Goal: Information Seeking & Learning: Learn about a topic

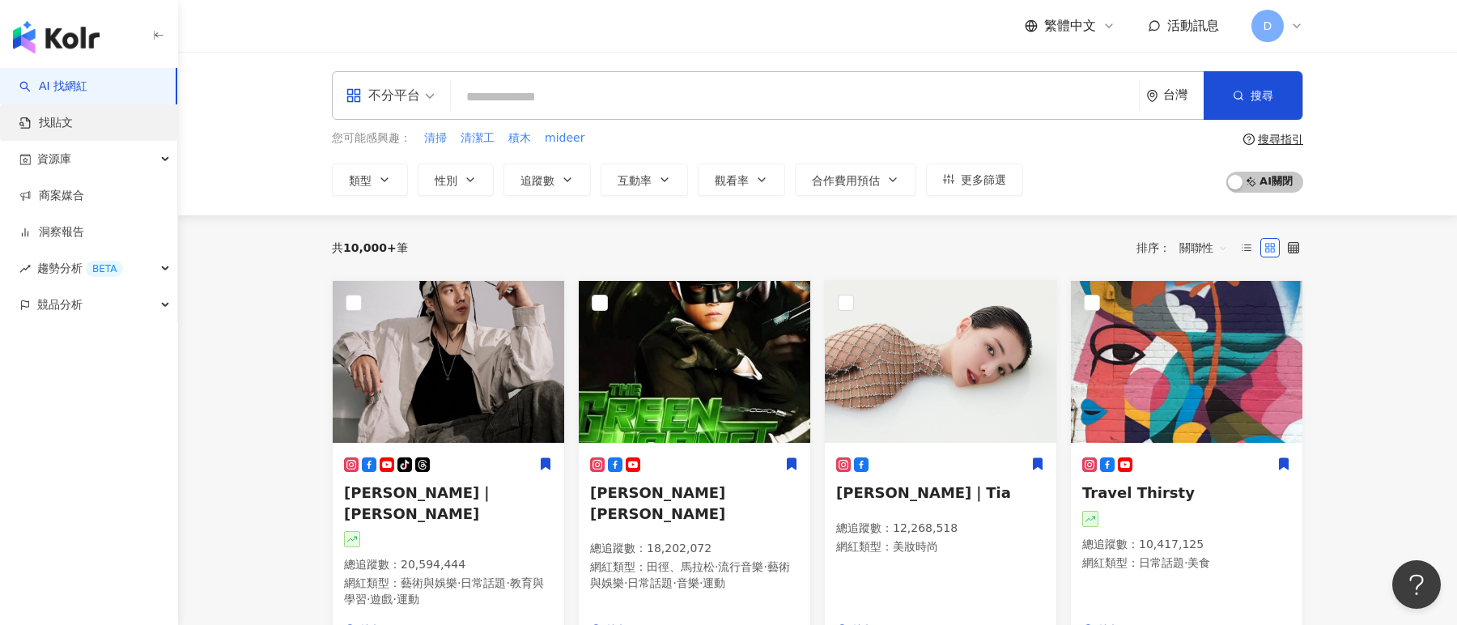
click at [72, 131] on link "找貼文" at bounding box center [45, 123] width 53 height 16
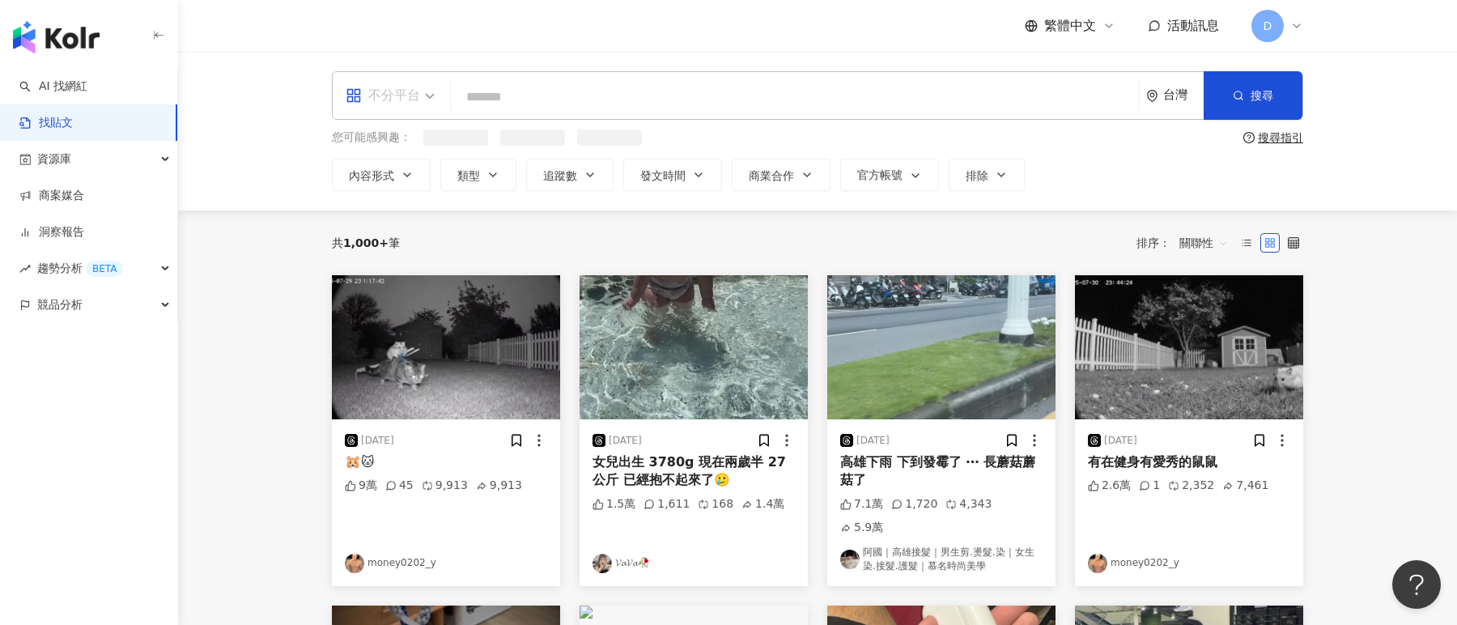
click at [413, 86] on div "不分平台" at bounding box center [383, 96] width 74 height 26
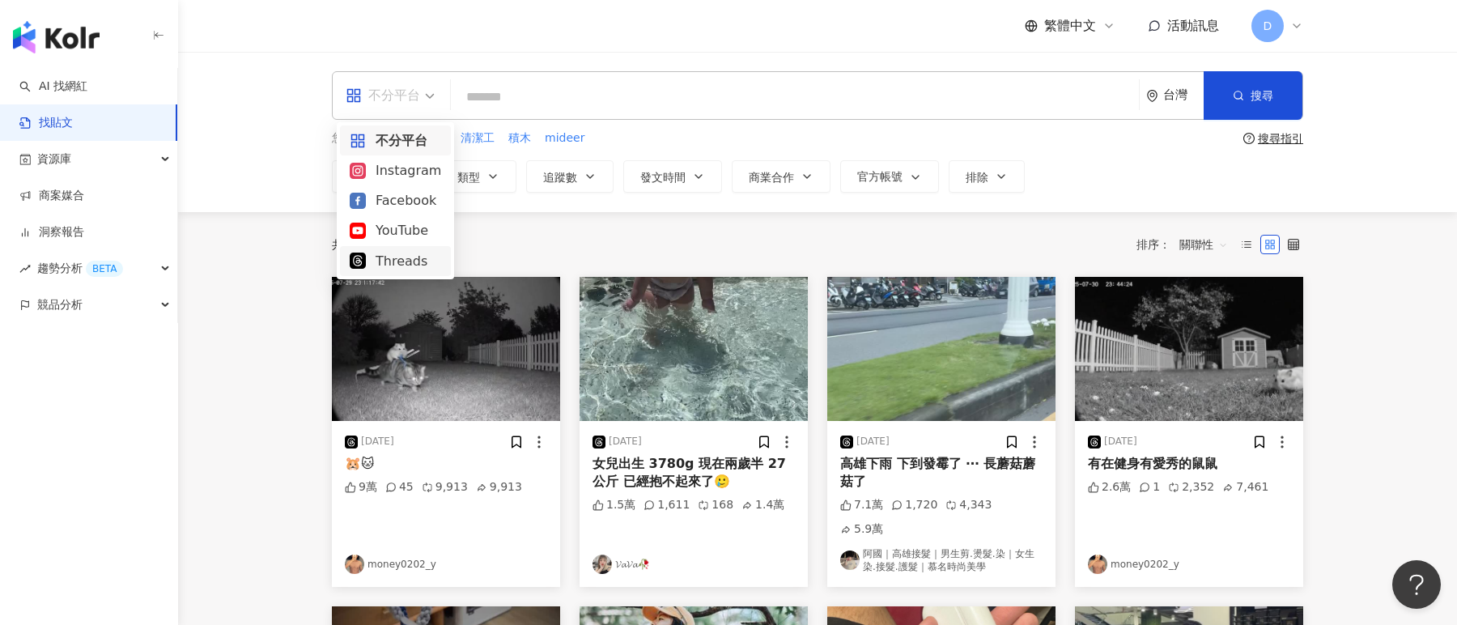
click at [394, 255] on div "Threads" at bounding box center [395, 261] width 91 height 20
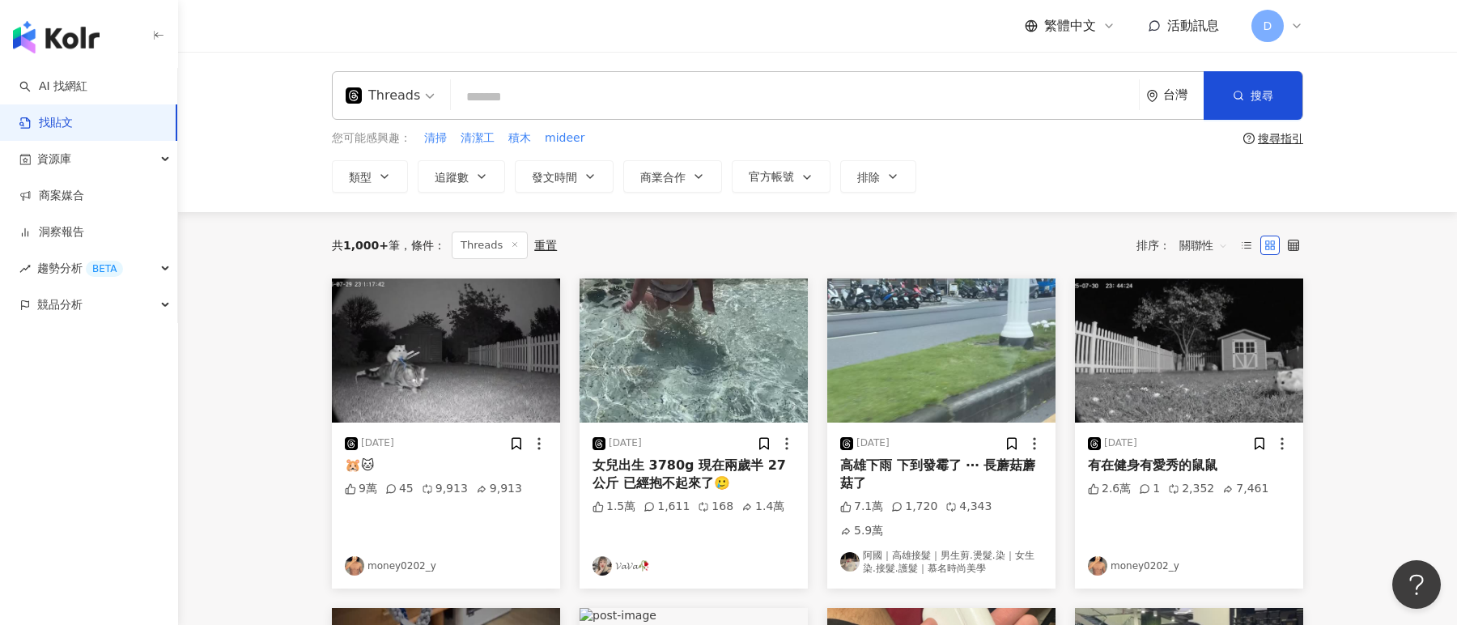
click at [586, 101] on input "search" at bounding box center [794, 96] width 675 height 35
type input "*"
type input "****"
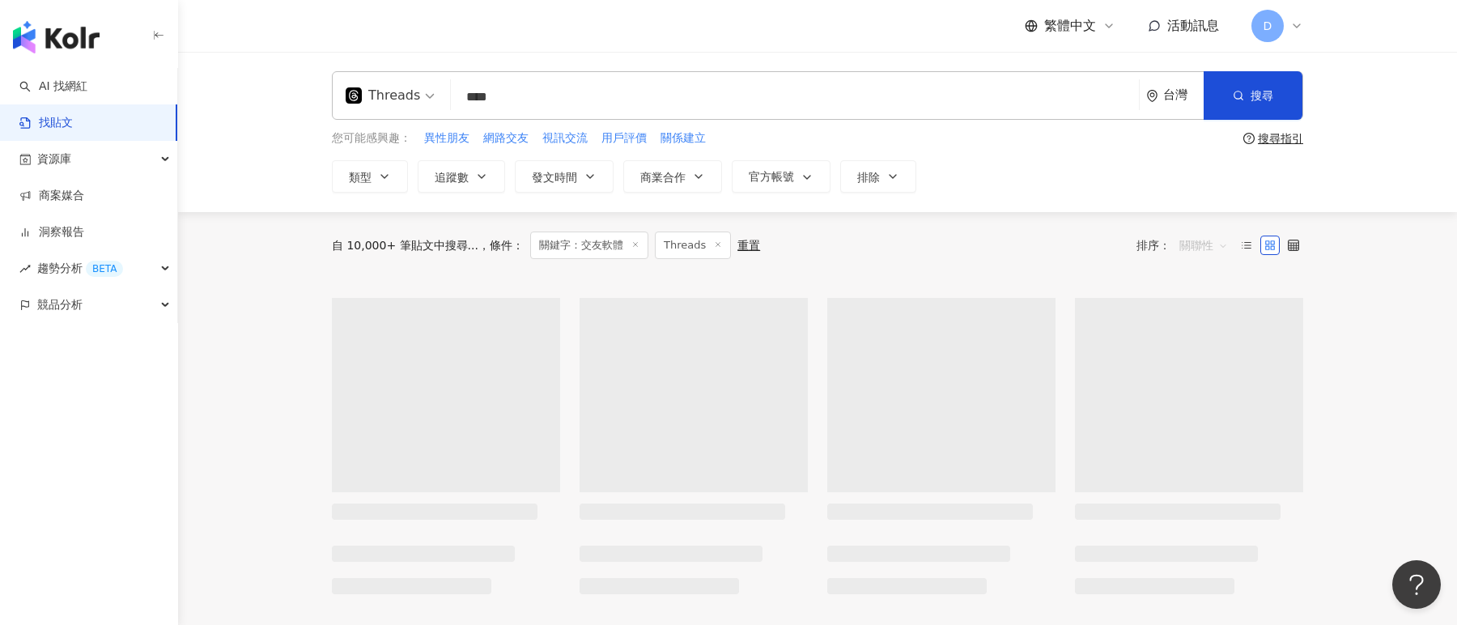
click at [1186, 251] on span "關聯性" at bounding box center [1203, 245] width 49 height 26
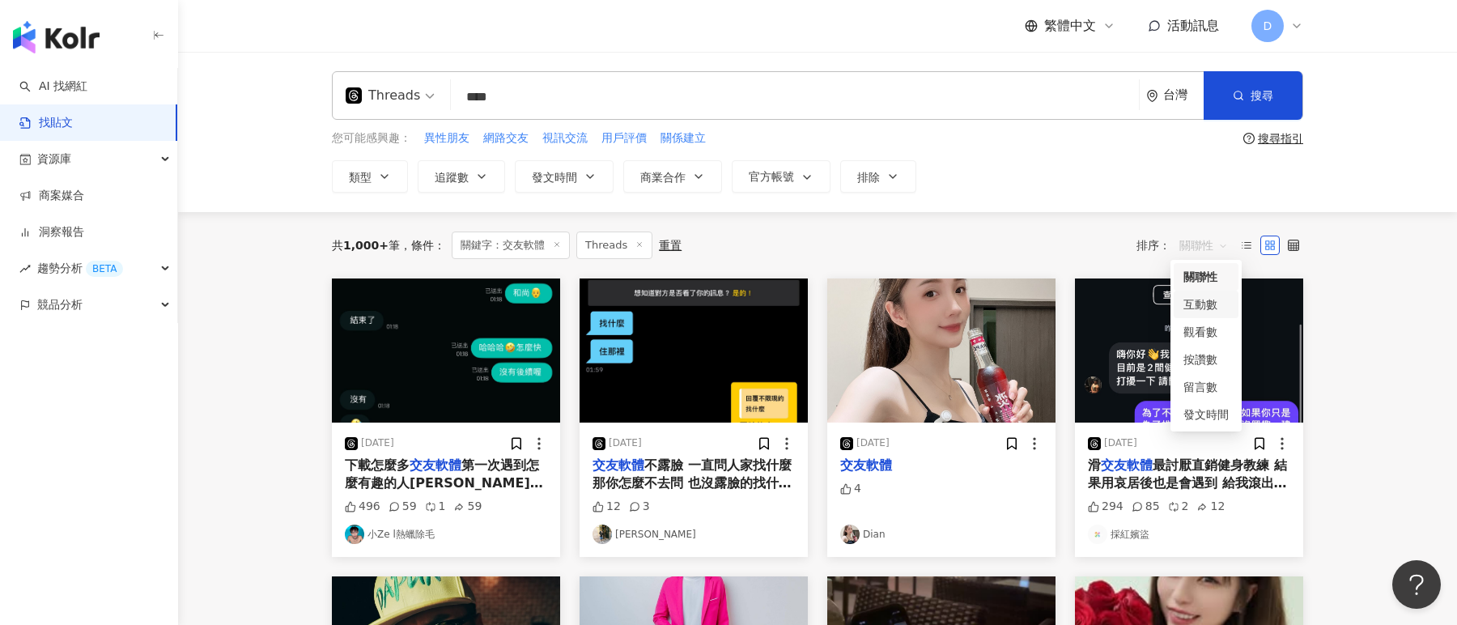
drag, startPoint x: 1226, startPoint y: 416, endPoint x: 1211, endPoint y: 293, distance: 123.9
click at [1211, 293] on div "關聯性 互動數 觀看數 按讚數 留言數 發文時間" at bounding box center [1205, 345] width 65 height 165
click at [1202, 299] on div "互動數" at bounding box center [1205, 304] width 45 height 18
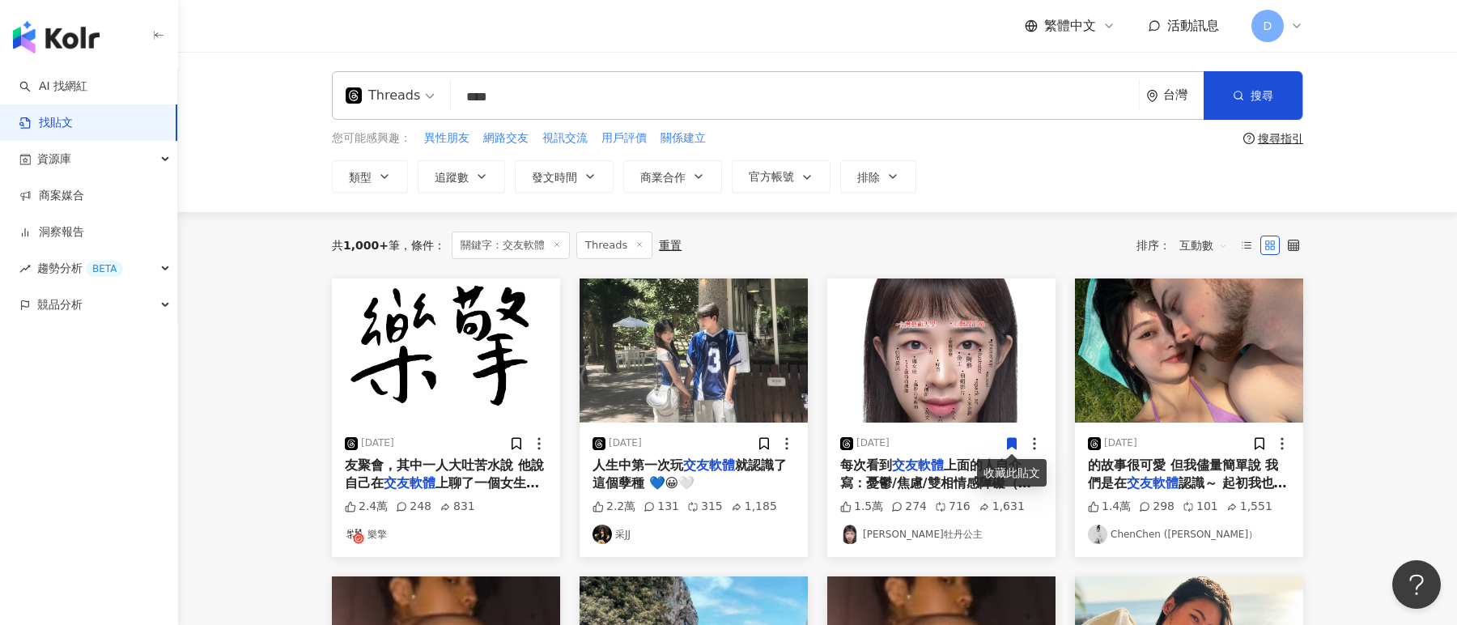
click at [412, 99] on div "Threads" at bounding box center [383, 96] width 74 height 26
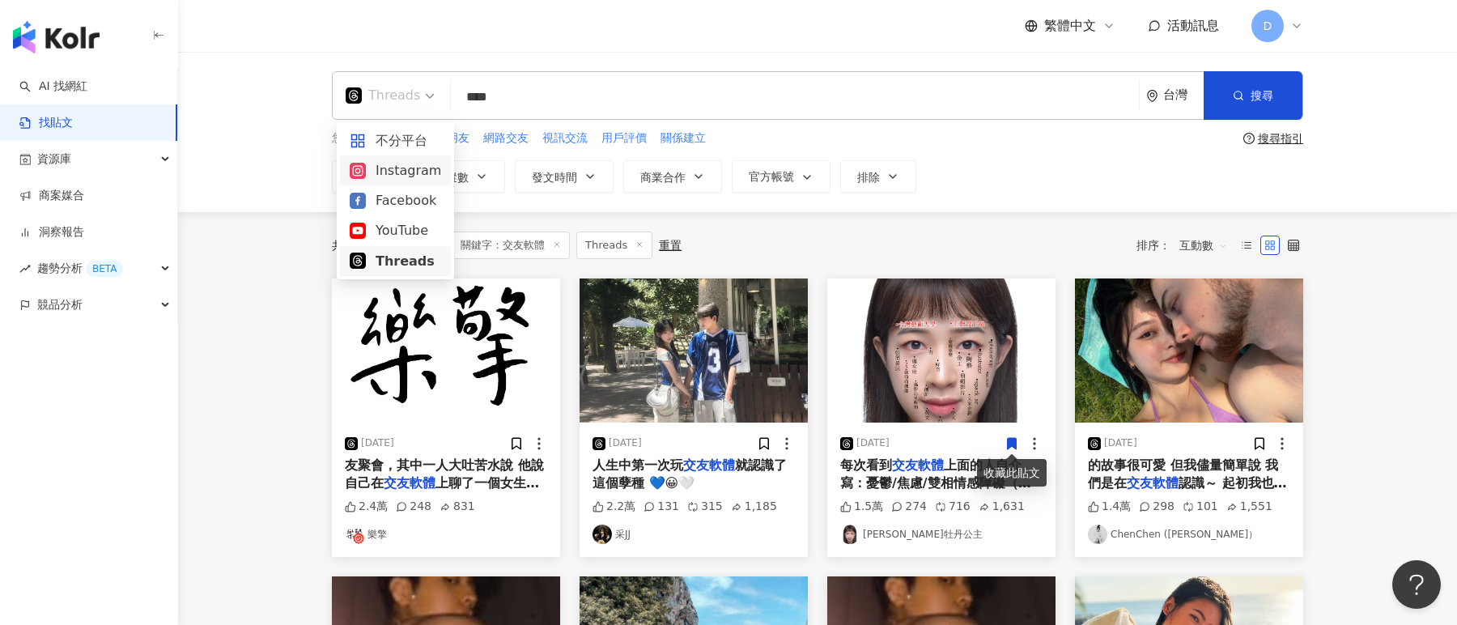
click at [412, 170] on div "Instagram" at bounding box center [395, 170] width 91 height 20
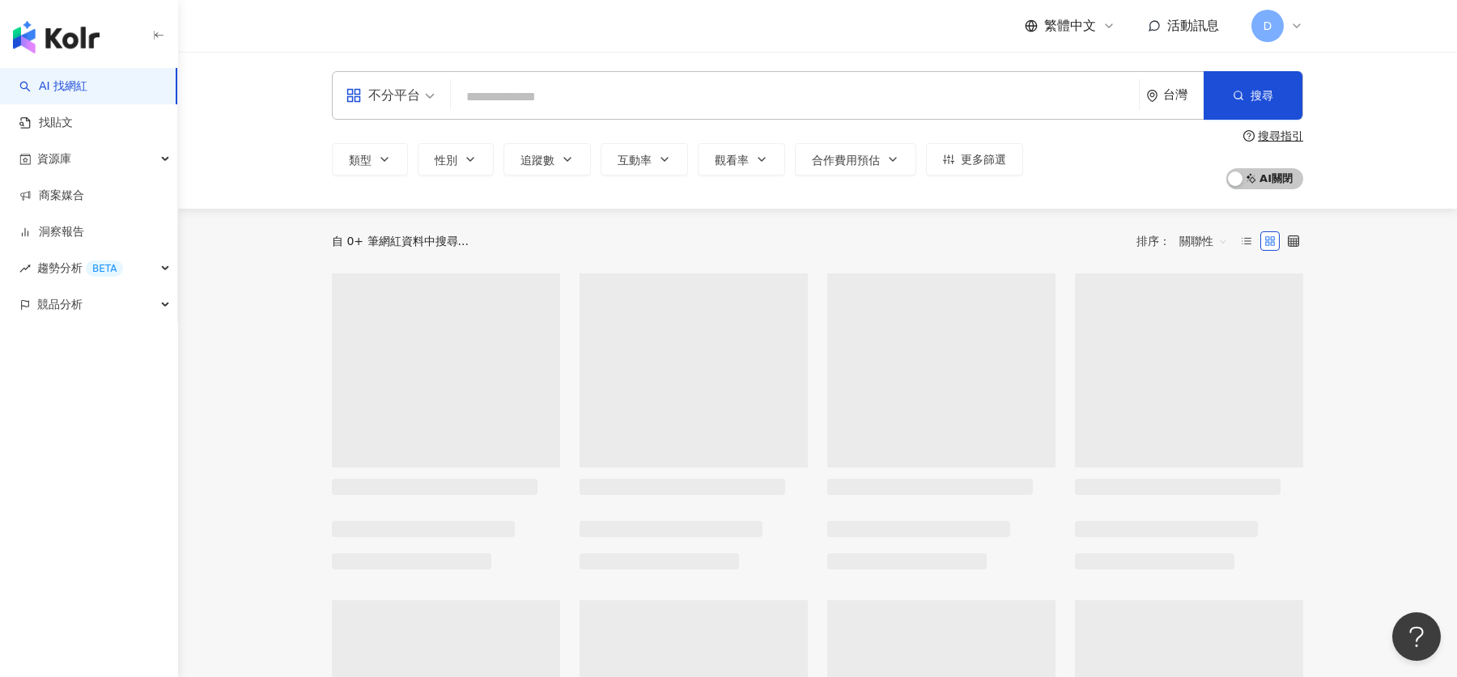
click at [528, 99] on input "search" at bounding box center [794, 97] width 675 height 31
type input "*"
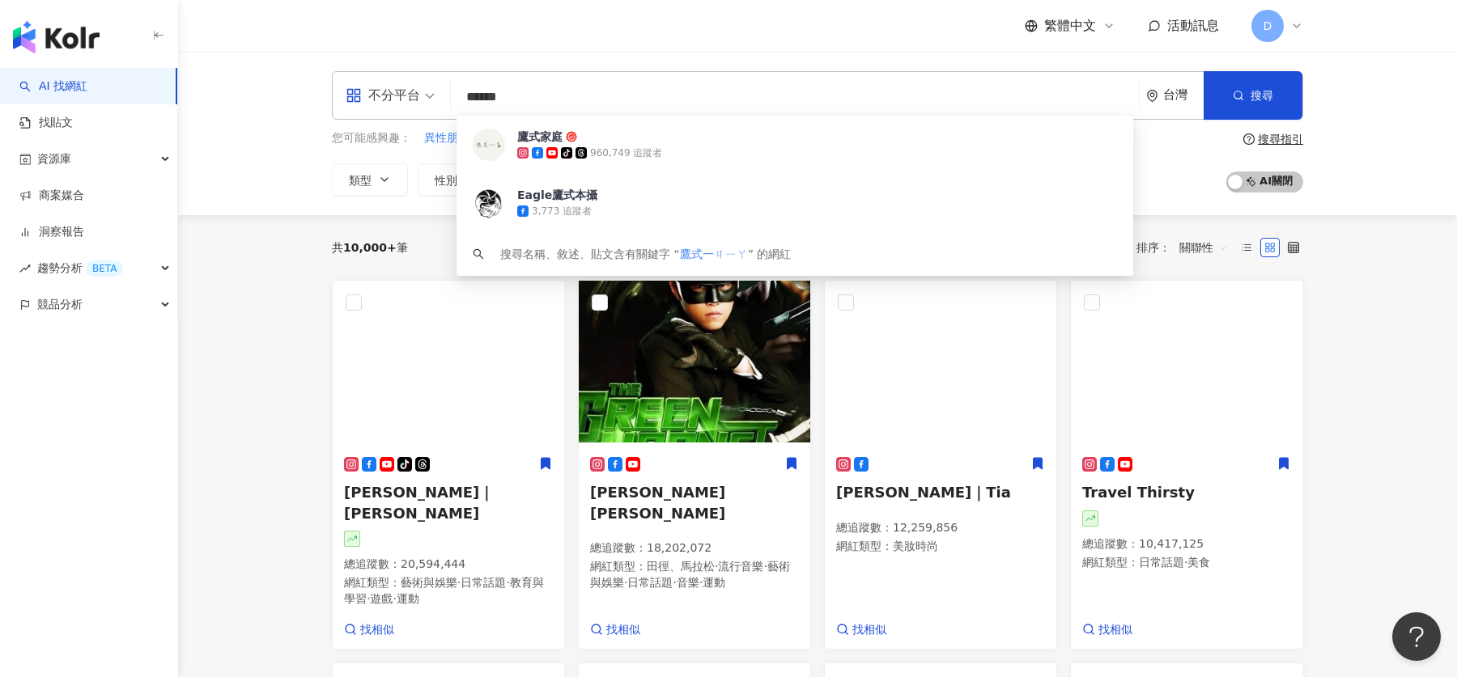
type input "****"
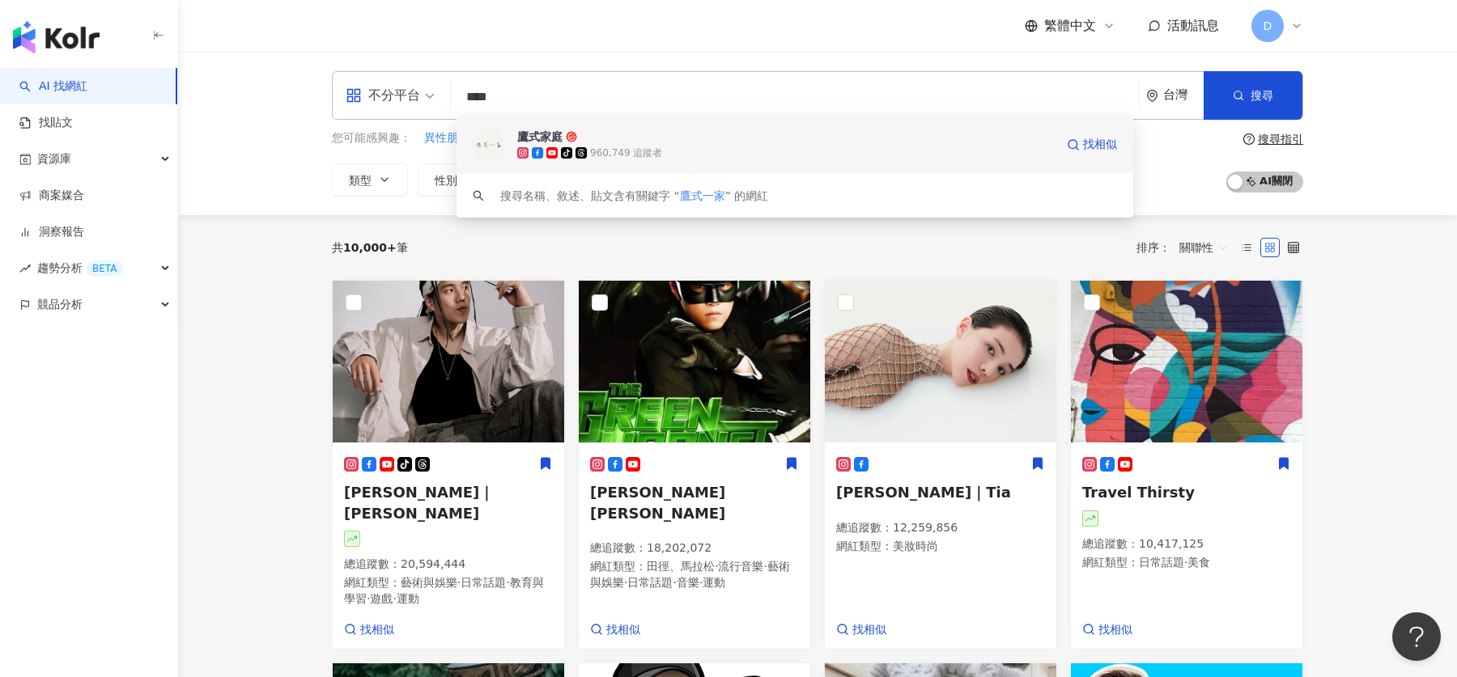
click at [625, 146] on div "960,749 追蹤者" at bounding box center [626, 153] width 72 height 14
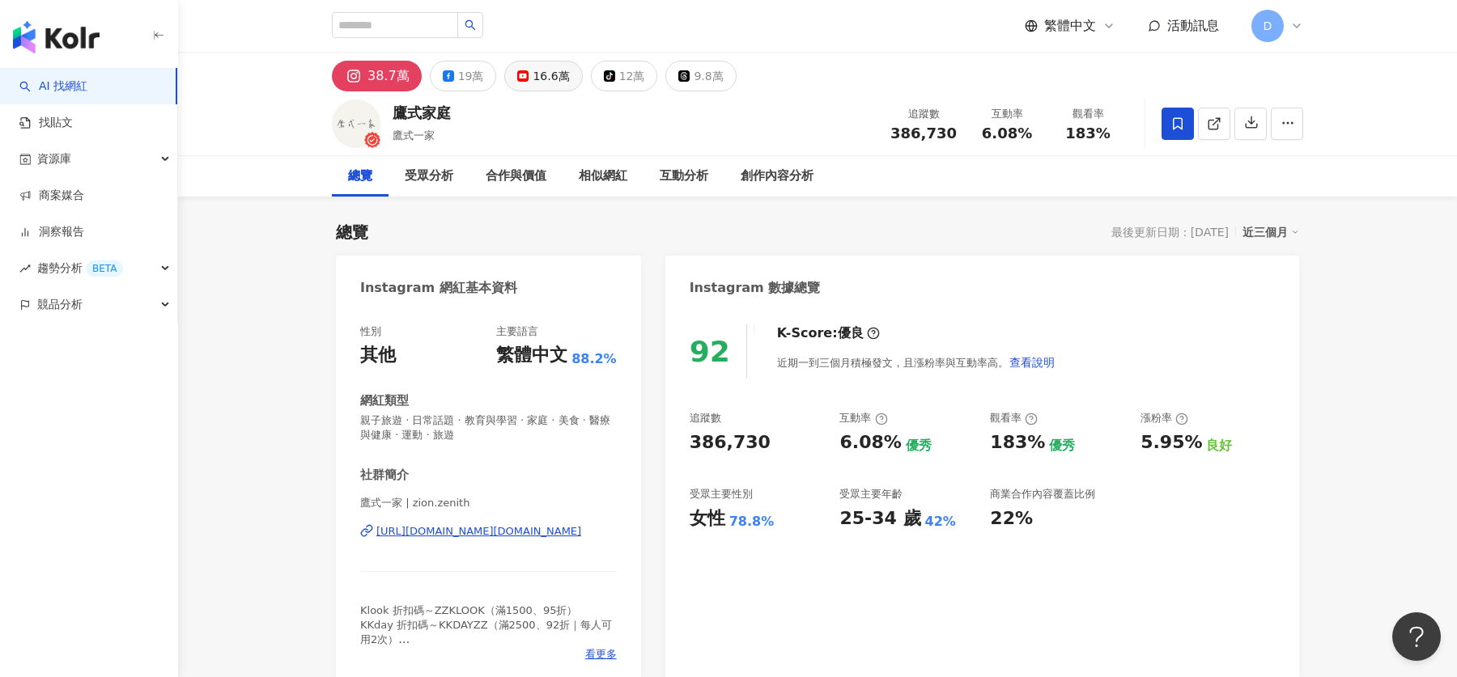
click at [544, 70] on div "16.6萬" at bounding box center [550, 76] width 36 height 23
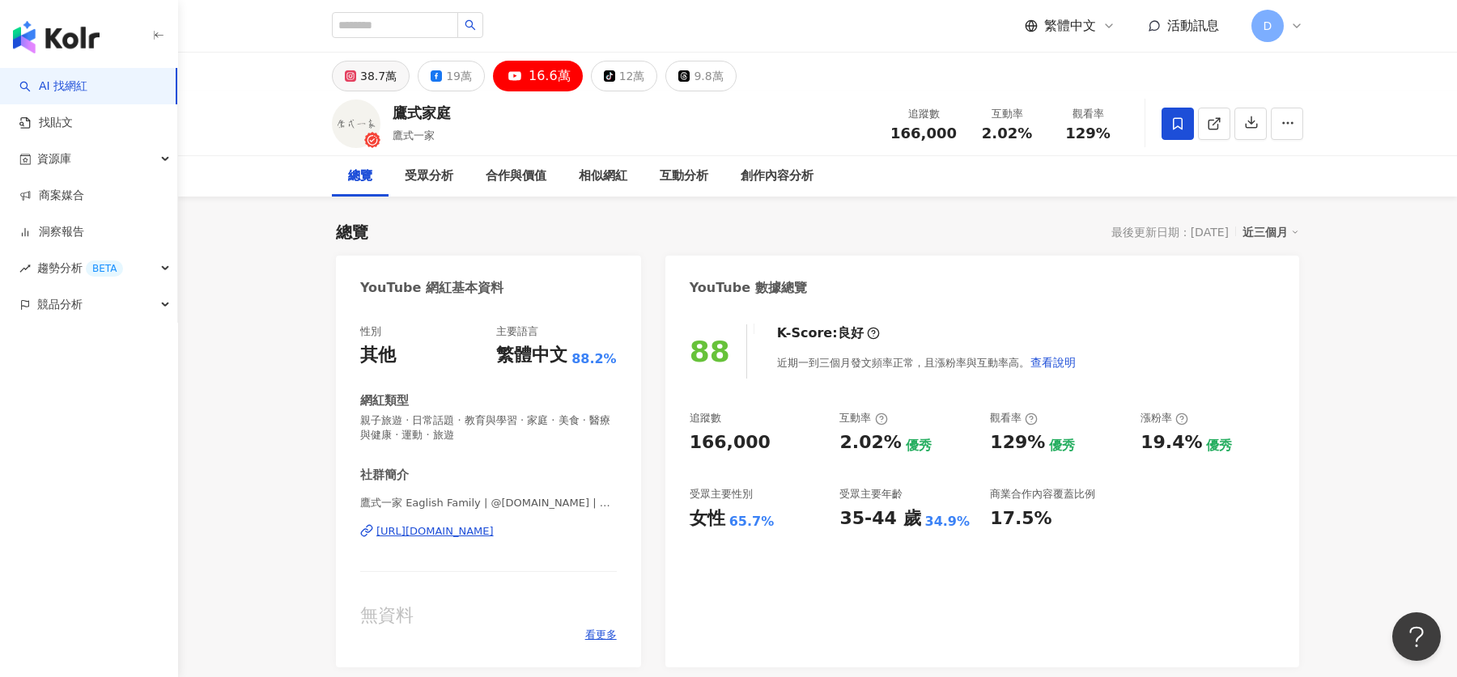
click at [383, 72] on div "38.7萬" at bounding box center [378, 76] width 36 height 23
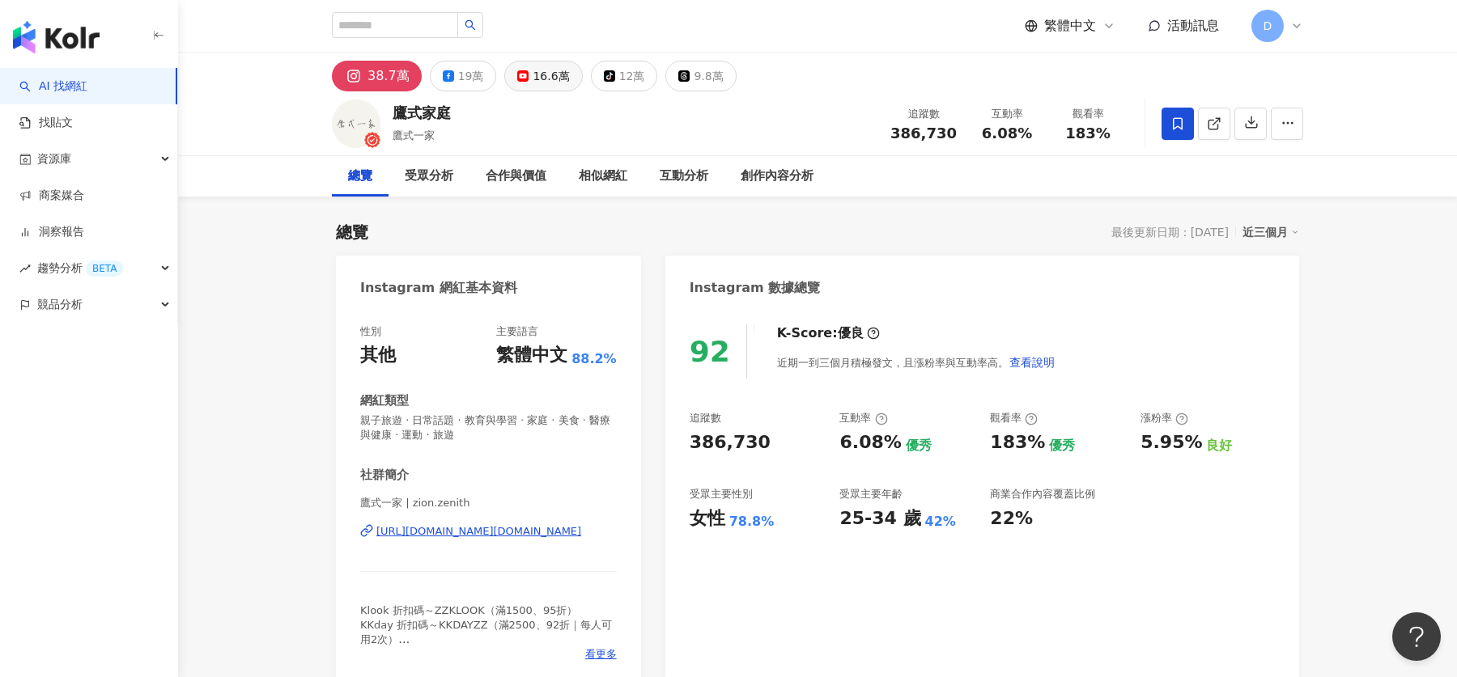
click at [539, 78] on div "16.6萬" at bounding box center [550, 76] width 36 height 23
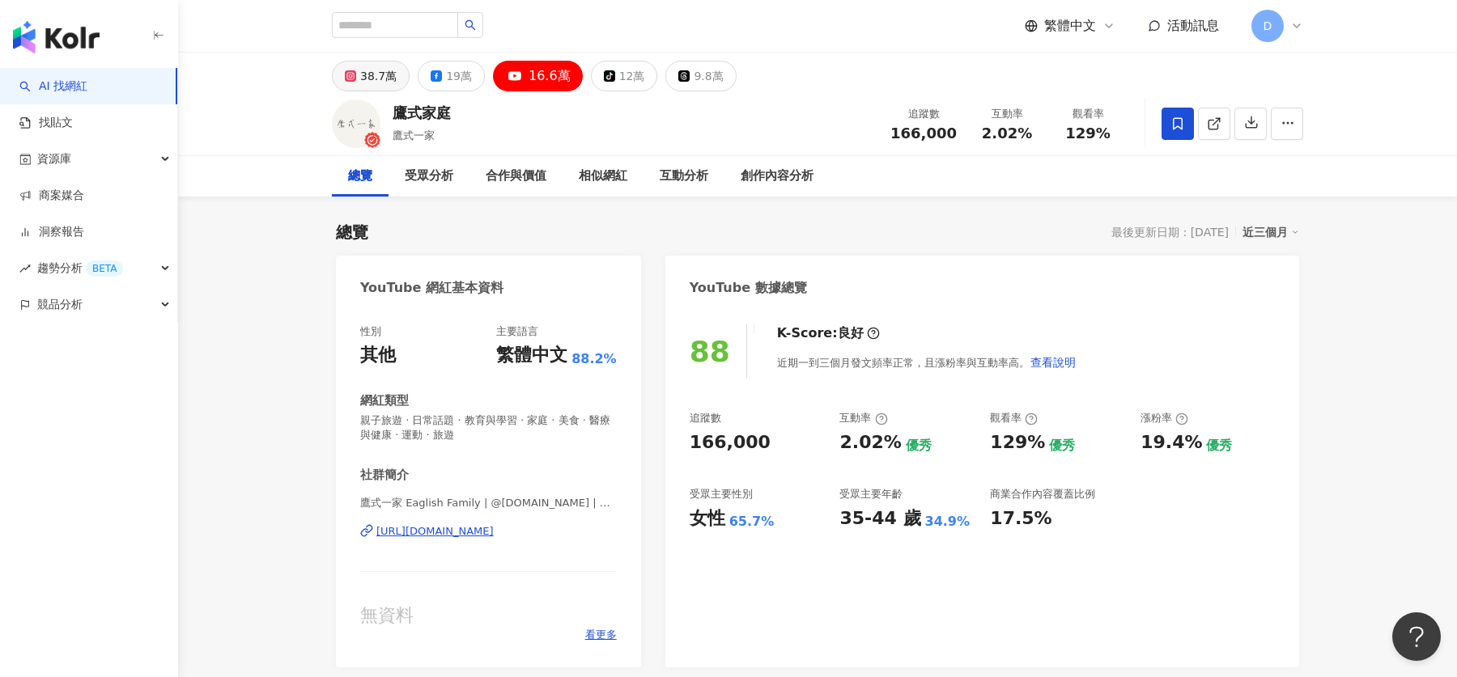
click at [380, 74] on div "38.7萬" at bounding box center [378, 76] width 36 height 23
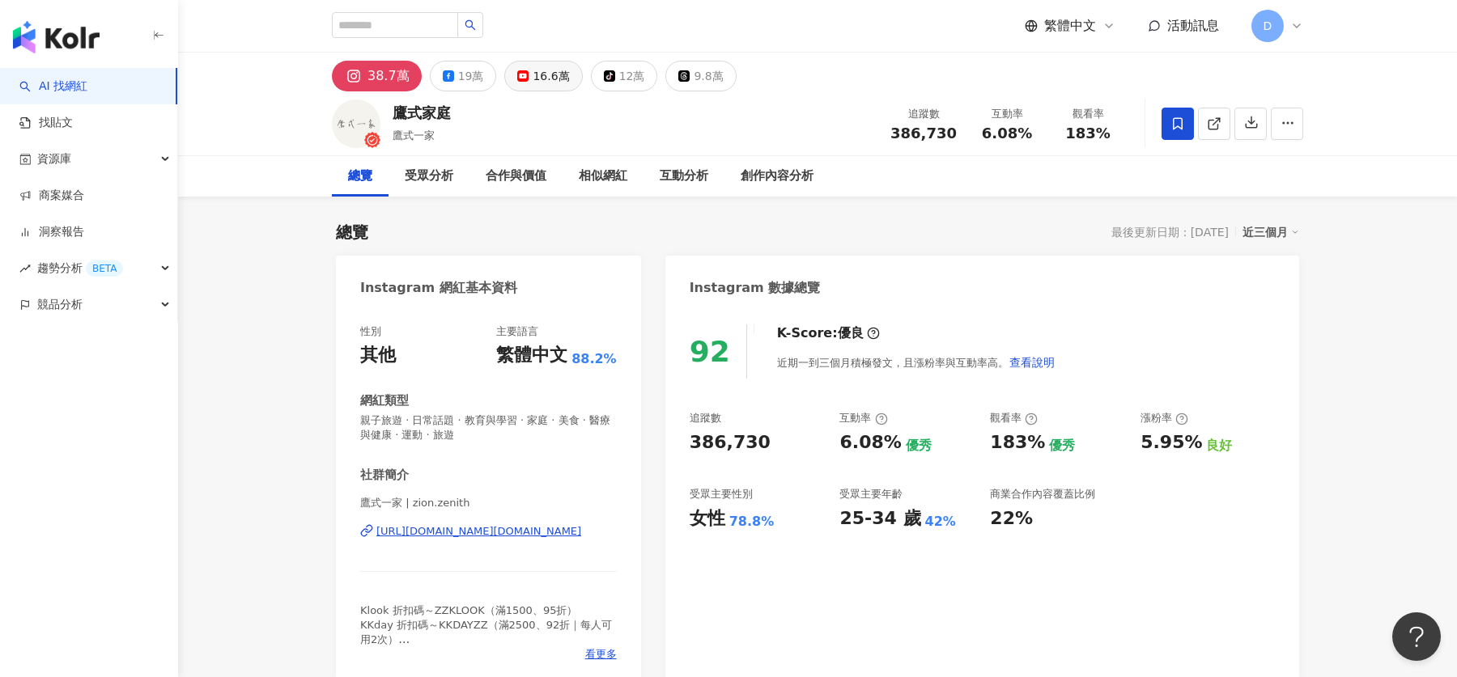
click at [517, 78] on icon at bounding box center [522, 75] width 11 height 11
click at [541, 70] on div "16.6萬" at bounding box center [550, 76] width 36 height 23
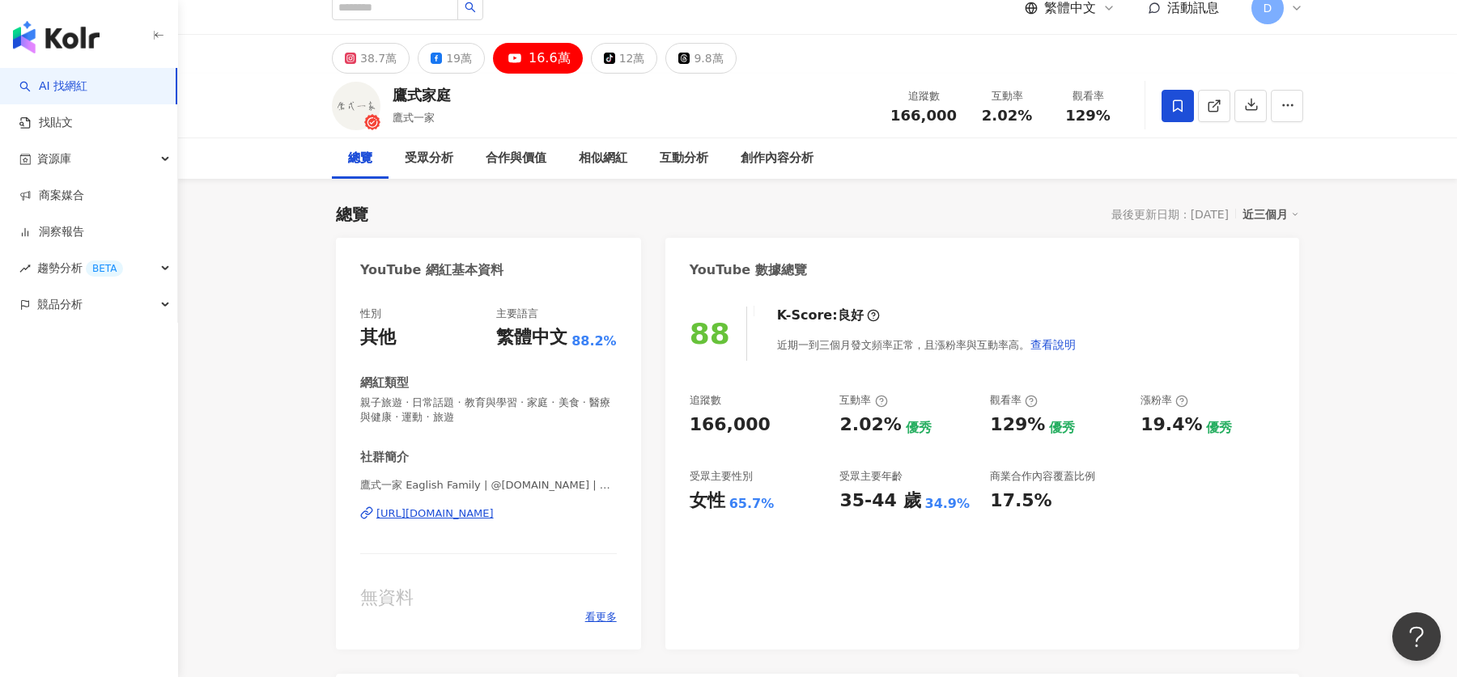
scroll to position [6, 0]
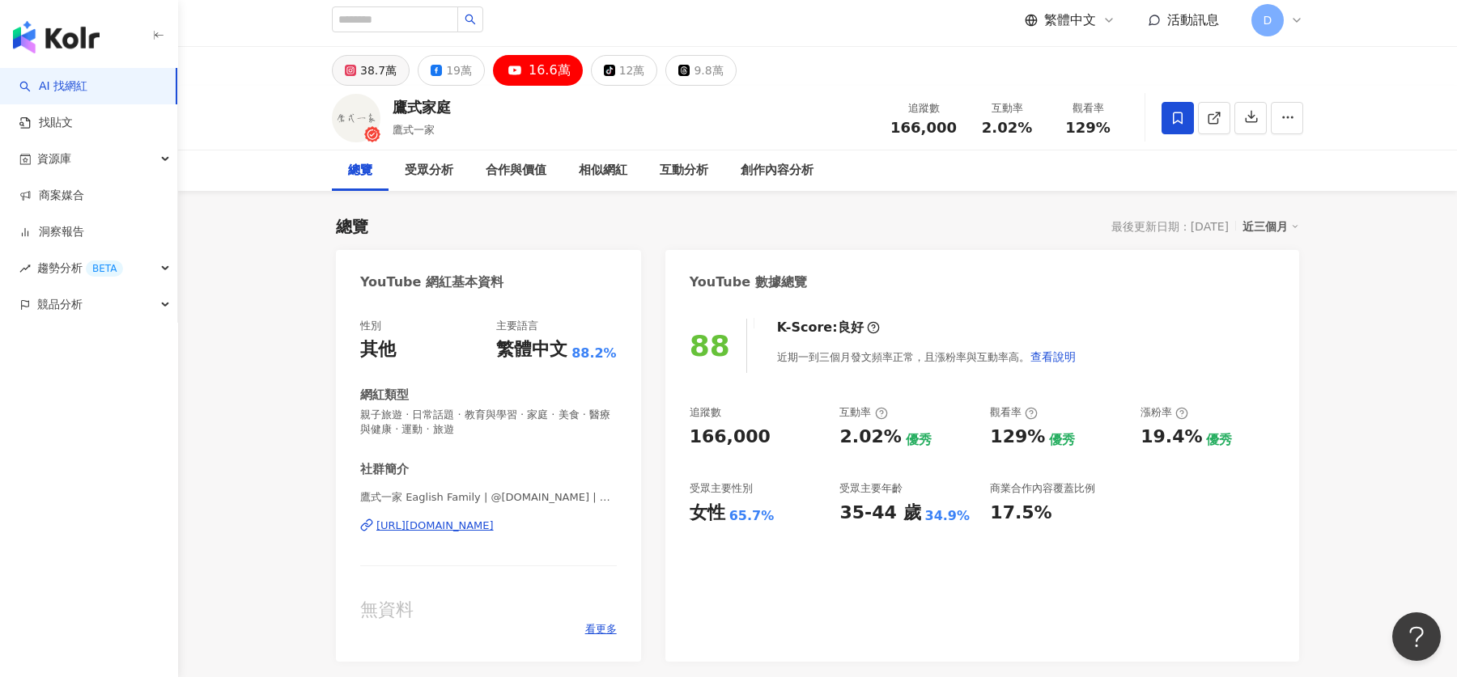
click at [367, 78] on div "38.7萬" at bounding box center [378, 70] width 36 height 23
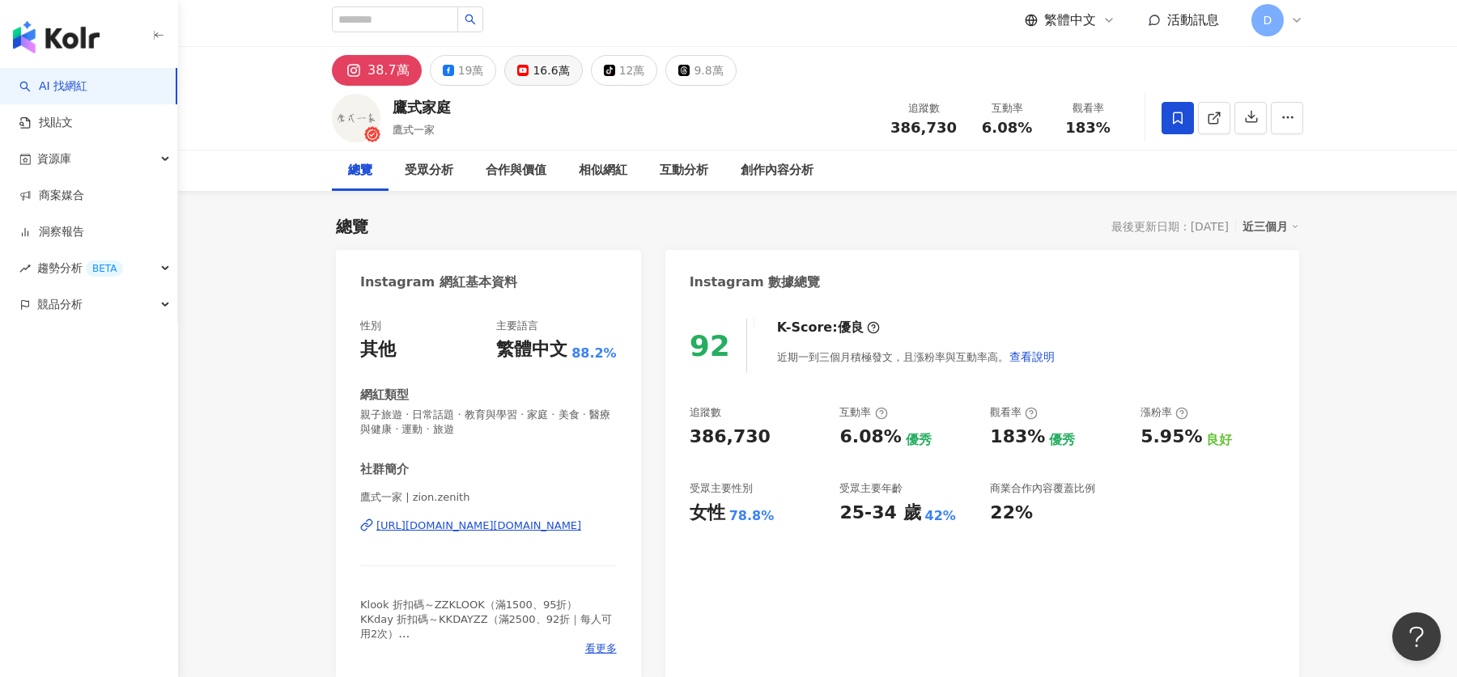
click at [546, 59] on div "16.6萬" at bounding box center [550, 70] width 36 height 23
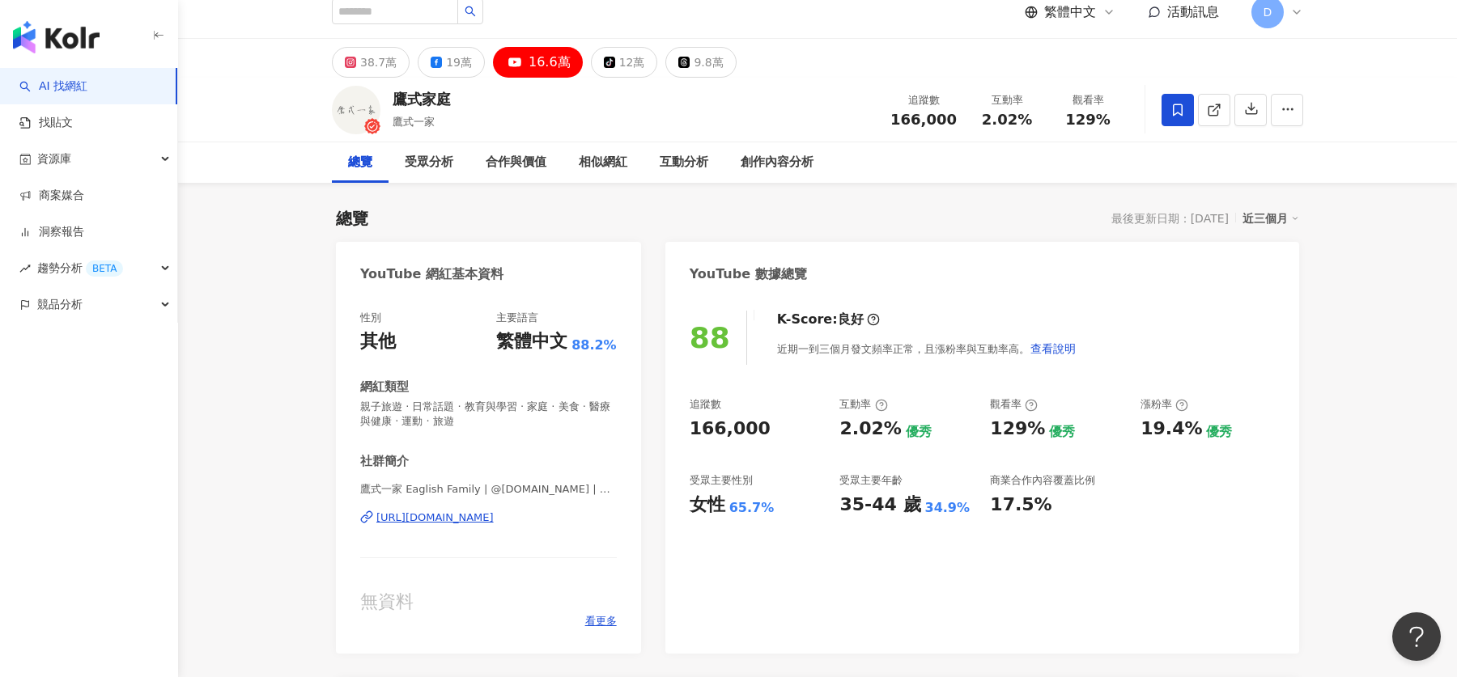
scroll to position [37, 0]
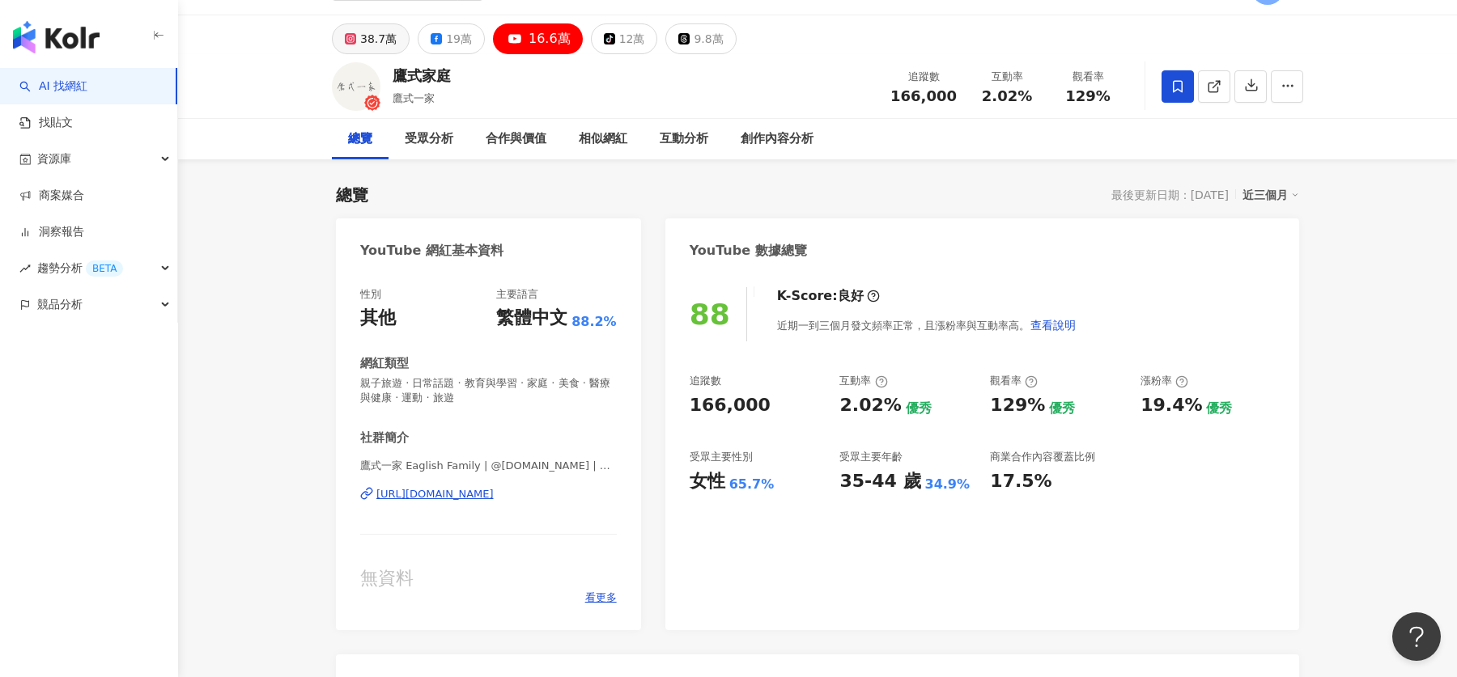
click at [380, 36] on div "38.7萬" at bounding box center [378, 39] width 36 height 23
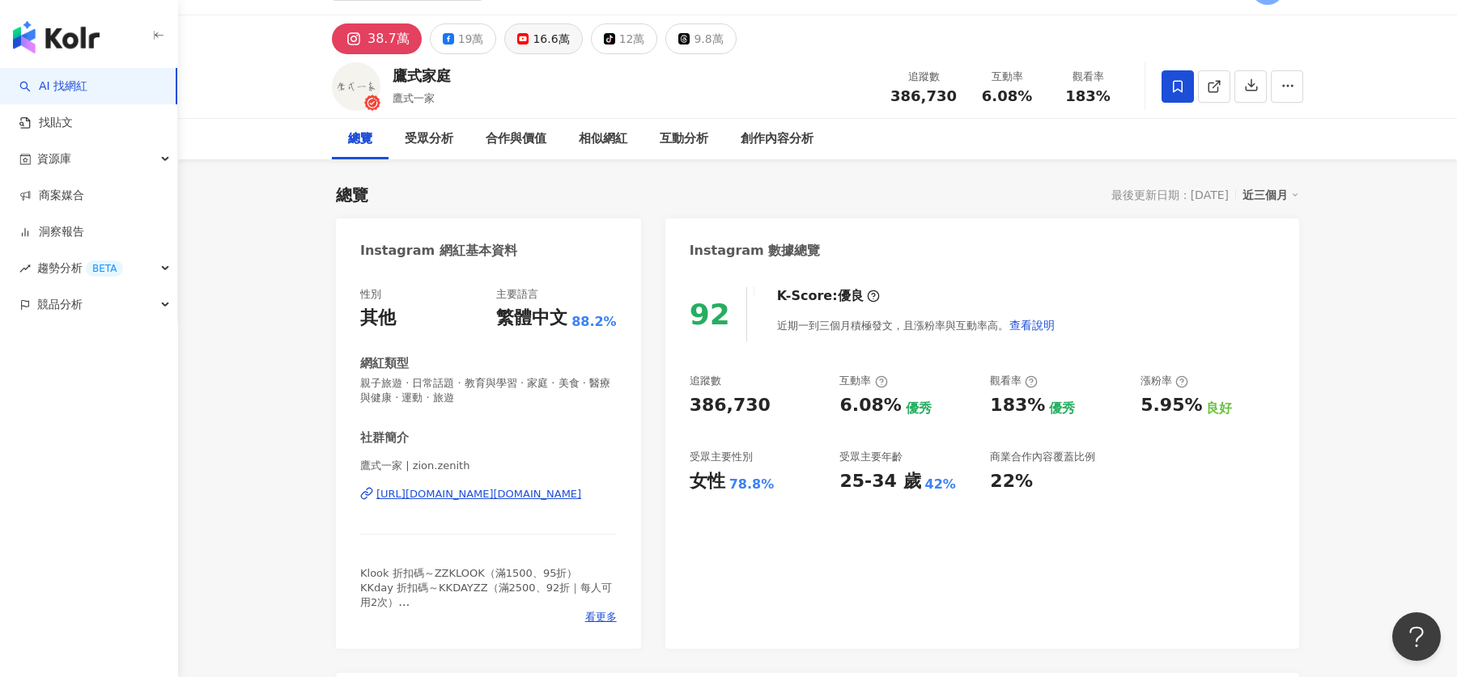
click at [541, 41] on div "16.6萬" at bounding box center [550, 39] width 36 height 23
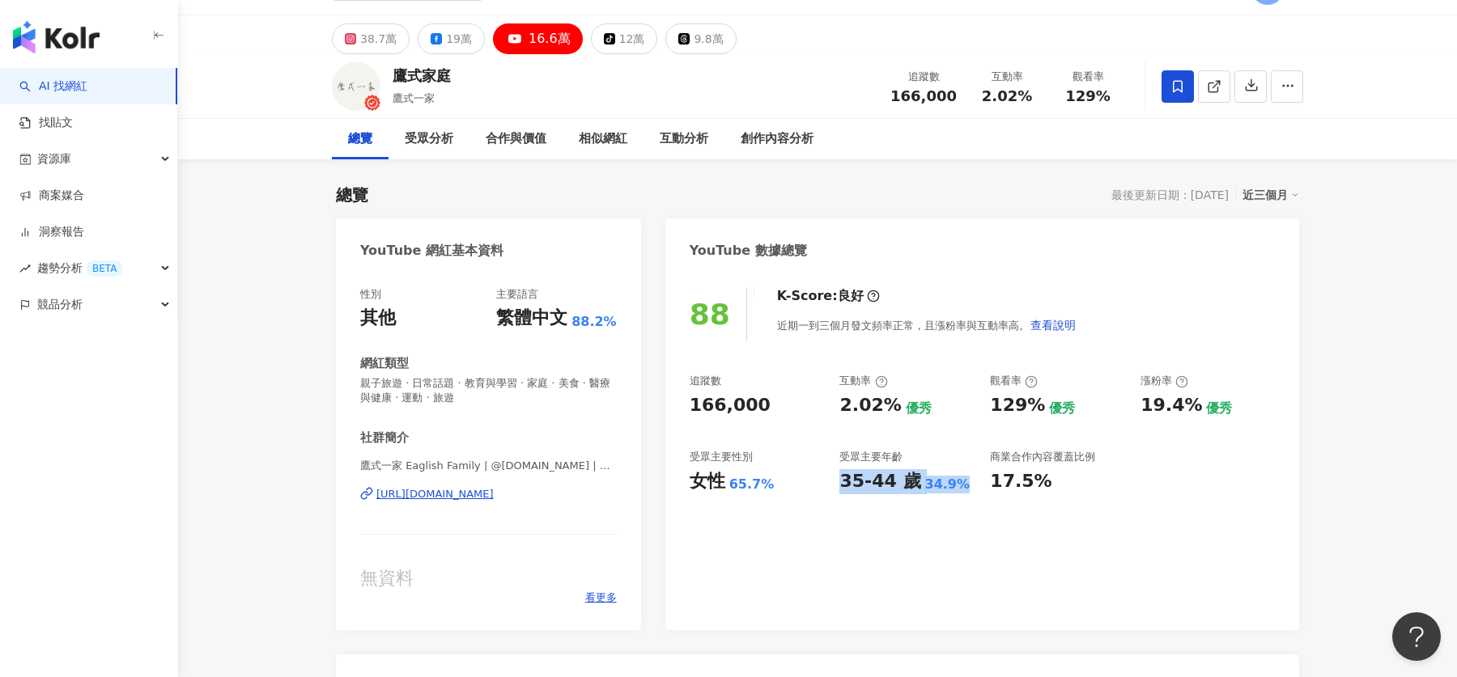
drag, startPoint x: 839, startPoint y: 472, endPoint x: 968, endPoint y: 490, distance: 130.0
click at [969, 490] on div "35-44 歲 34.9%" at bounding box center [906, 481] width 134 height 25
click at [888, 483] on div "35-44 歲" at bounding box center [879, 481] width 81 height 25
drag, startPoint x: 909, startPoint y: 483, endPoint x: 832, endPoint y: 483, distance: 76.9
click at [832, 483] on div "追蹤數 166,000 互動率 2.02% 優秀 觀看率 129% 優秀 漲粉率 19.4% 優秀 受眾主要性別 女性 65.7% 受眾主要年齡 35-44 …" at bounding box center [981, 434] width 585 height 120
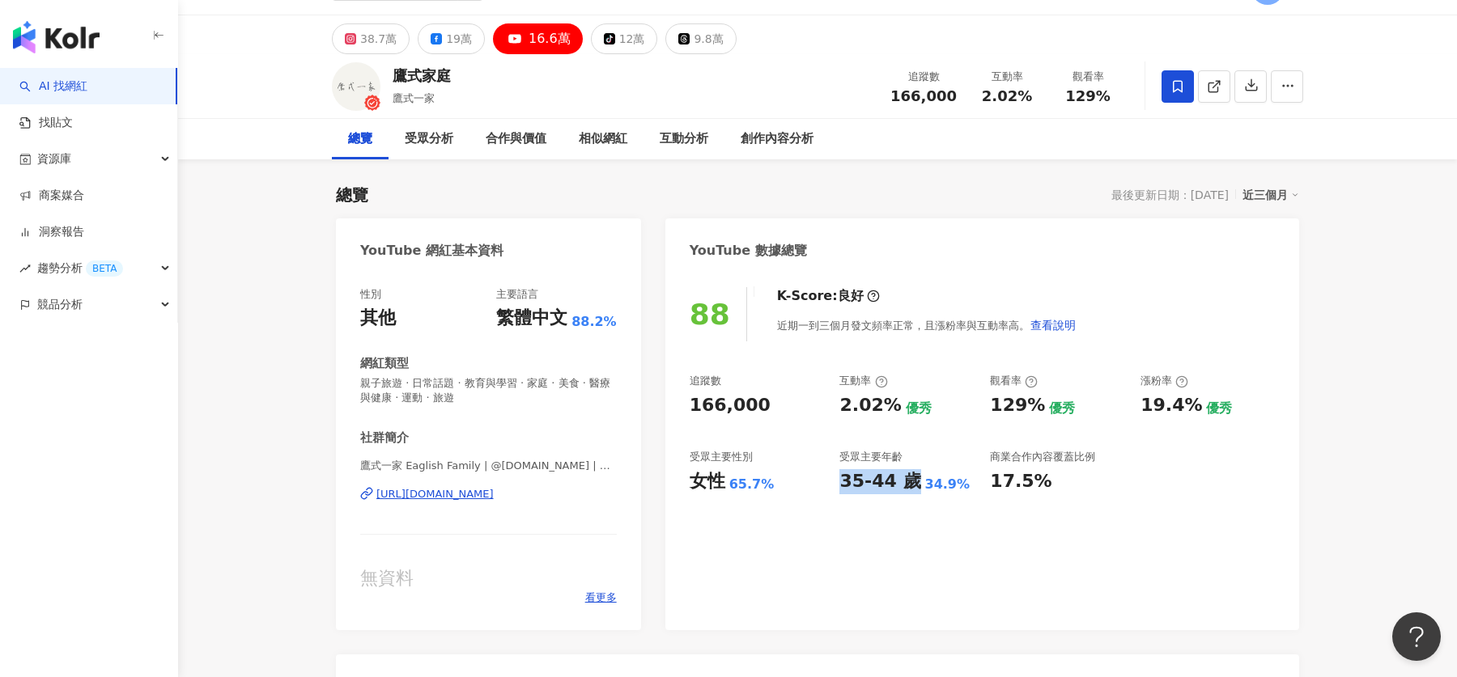
copy div "35-44 歲"
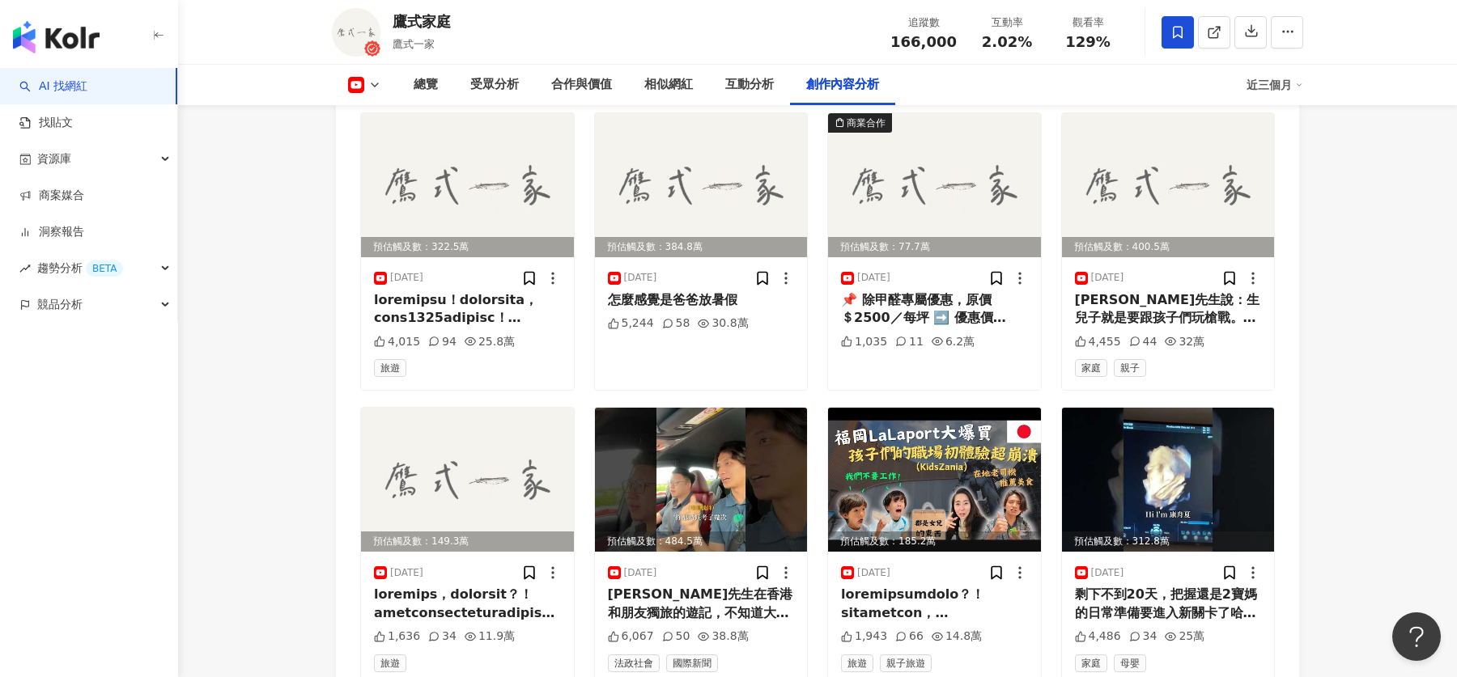
scroll to position [4972, 0]
